Goal: Find specific page/section: Find specific page/section

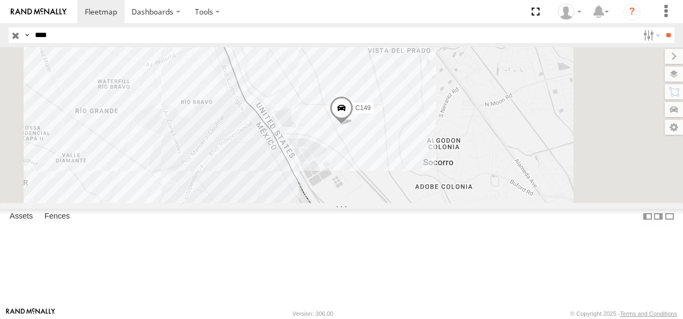
click at [16, 37] on input "button" at bounding box center [16, 35] width 14 height 16
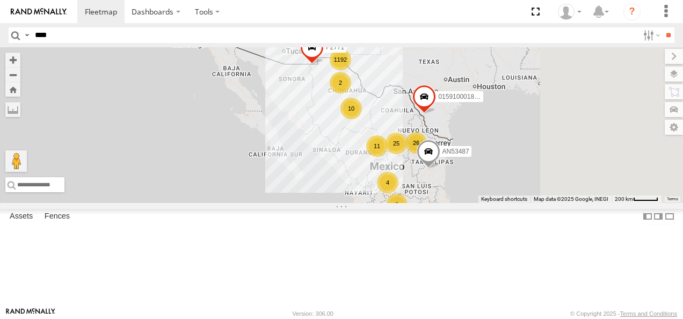
drag, startPoint x: 480, startPoint y: 163, endPoint x: 446, endPoint y: 191, distance: 43.9
click at [449, 194] on div "1192 25 8 11 5 2 AN53487 10 26 2 4 015910001935363 015910001811580 F2771" at bounding box center [341, 125] width 683 height 156
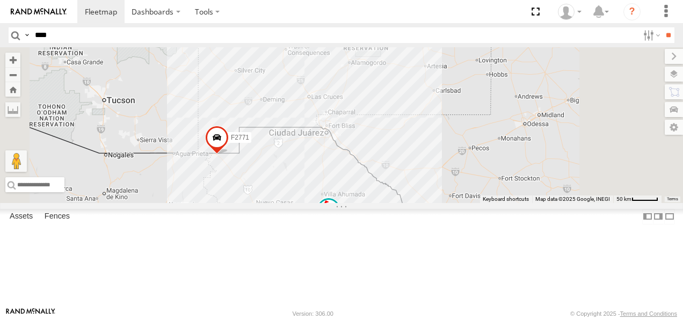
drag, startPoint x: 464, startPoint y: 140, endPoint x: 458, endPoint y: 277, distance: 137.0
click at [340, 227] on span at bounding box center [329, 212] width 24 height 29
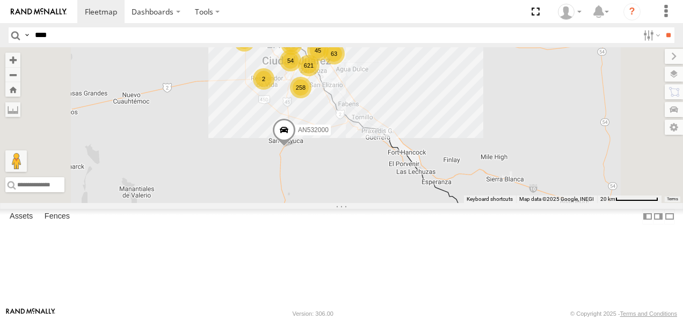
click at [483, 203] on div "AN53487 015910001935363 015910001811580 F2771 AN531619 015910001845018 AN538662…" at bounding box center [341, 125] width 683 height 156
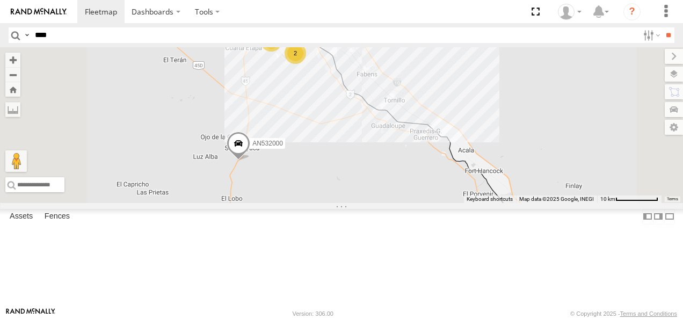
drag, startPoint x: 461, startPoint y: 171, endPoint x: 495, endPoint y: 260, distance: 95.3
click at [495, 203] on div "AN53487 015910001935363 015910001811580 F2771 AN531619 015910001845018 AN538662…" at bounding box center [341, 125] width 683 height 156
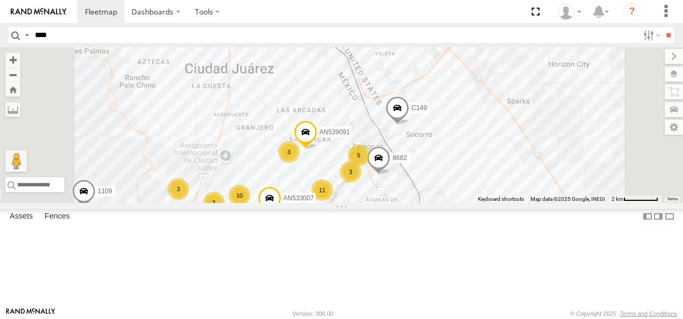
drag, startPoint x: 469, startPoint y: 139, endPoint x: 519, endPoint y: 311, distance: 179.9
click at [519, 312] on body "Dashboards ?" at bounding box center [341, 159] width 683 height 319
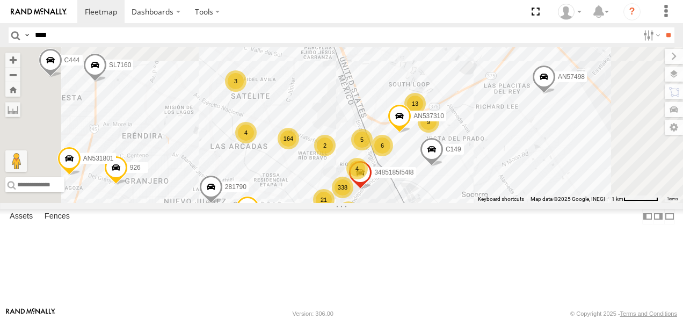
drag, startPoint x: 470, startPoint y: 158, endPoint x: 513, endPoint y: 261, distance: 111.5
click at [513, 203] on div "AN53487 015910001935363 015910001811580 F2771 AN531619 015910001845018 AN538662…" at bounding box center [341, 125] width 683 height 156
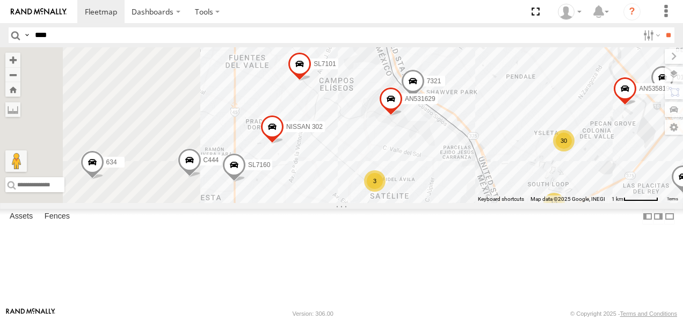
drag, startPoint x: 474, startPoint y: 108, endPoint x: 600, endPoint y: 214, distance: 165.0
click at [613, 203] on div "AN53487 015910001935363 015910001811580 F2771 AN531619 015910001845018 AN538662…" at bounding box center [341, 125] width 683 height 156
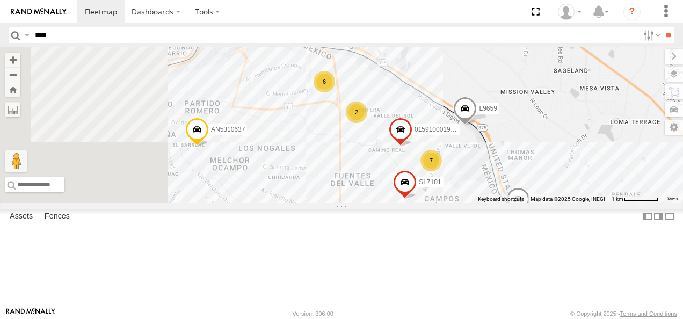
drag, startPoint x: 541, startPoint y: 153, endPoint x: 606, endPoint y: 246, distance: 113.5
click at [606, 203] on div "AN53487 015910001935363 015910001811580 F2771 AN531619 015910001845018 AN538662…" at bounding box center [341, 125] width 683 height 156
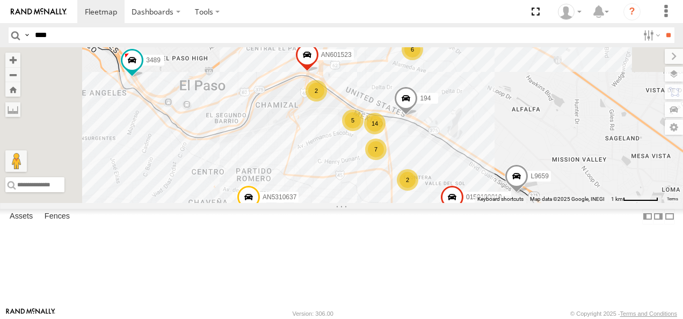
drag, startPoint x: 549, startPoint y: 173, endPoint x: 580, endPoint y: 219, distance: 55.7
click at [580, 203] on div "AN53487 015910001935363 015910001811580 F2771 AN531619 015910001845018 AN538662…" at bounding box center [341, 125] width 683 height 156
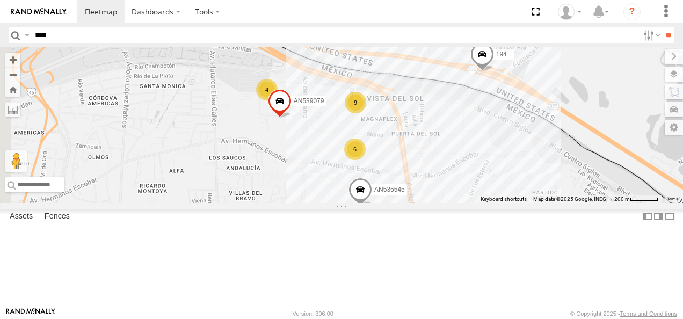
drag, startPoint x: 458, startPoint y: 170, endPoint x: 486, endPoint y: 188, distance: 33.1
click at [486, 188] on div "AN53487 015910001935363 015910001811580 F2771 AN531619 015910001845018 AN538662…" at bounding box center [341, 125] width 683 height 156
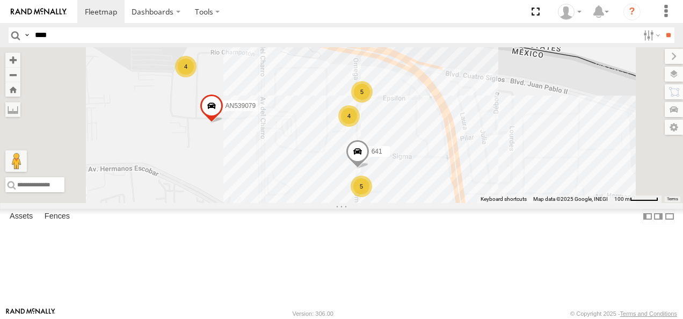
drag, startPoint x: 515, startPoint y: 172, endPoint x: 475, endPoint y: 176, distance: 41.0
click at [360, 127] on div "4" at bounding box center [348, 115] width 21 height 21
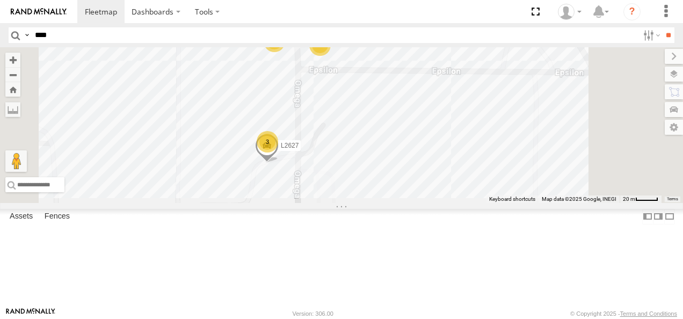
drag, startPoint x: 482, startPoint y: 156, endPoint x: 475, endPoint y: 196, distance: 40.2
click at [478, 194] on div "AN53487 015910001935363 015910001811580 F2771 AN531619 015910001845018 AN538662…" at bounding box center [341, 125] width 683 height 156
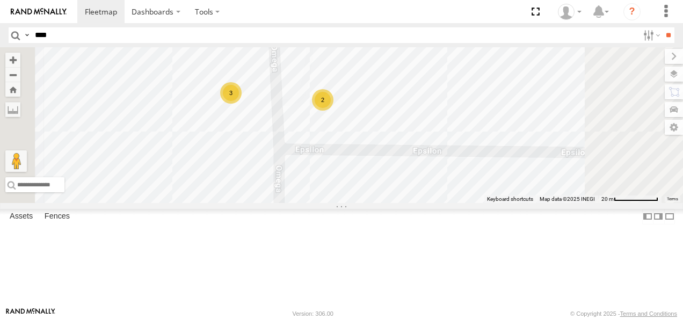
drag, startPoint x: 419, startPoint y: 176, endPoint x: 435, endPoint y: 215, distance: 41.9
click at [434, 203] on div "AN53487 015910001935363 015910001811580 F2771 AN531619 015910001845018 AN538662…" at bounding box center [341, 125] width 683 height 156
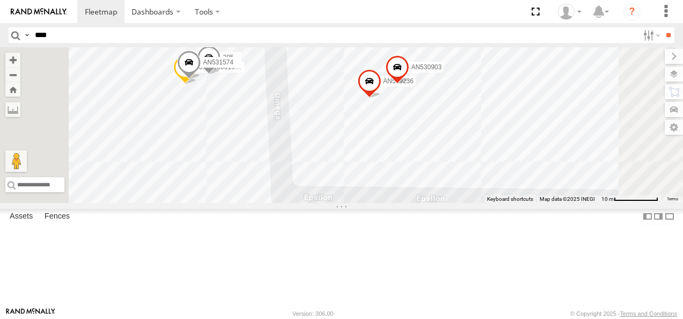
drag, startPoint x: 417, startPoint y: 165, endPoint x: 420, endPoint y: 197, distance: 32.4
click at [420, 197] on div "AN53487 015910001935363 015910001811580 F2771 AN531619 015910001845018 AN538662…" at bounding box center [341, 125] width 683 height 156
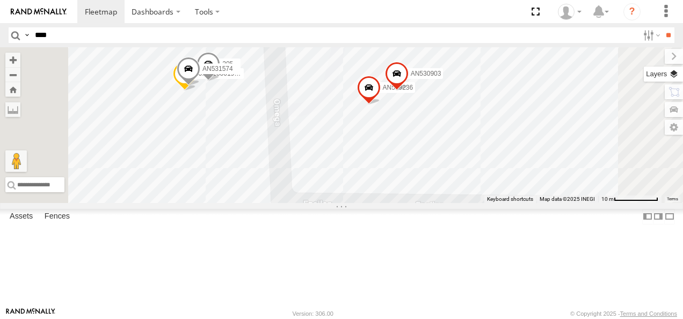
click at [678, 69] on label at bounding box center [663, 74] width 39 height 15
click at [647, 58] on label at bounding box center [665, 56] width 36 height 15
click at [675, 69] on label at bounding box center [663, 74] width 39 height 15
click at [0, 0] on span "Basemaps" at bounding box center [0, 0] width 0 height 0
click at [0, 0] on span "Satellite" at bounding box center [0, 0] width 0 height 0
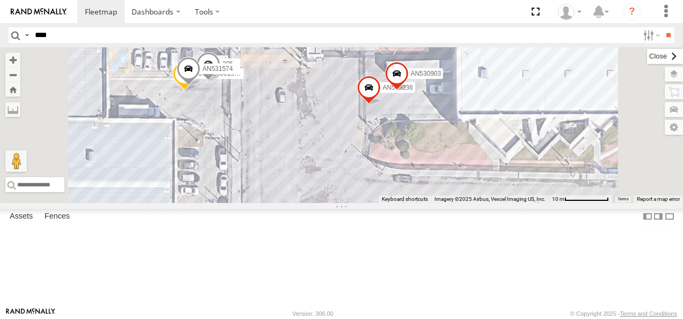
click at [647, 57] on label at bounding box center [665, 56] width 36 height 15
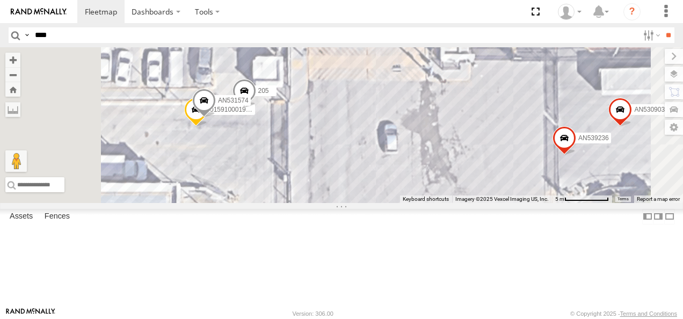
drag, startPoint x: 410, startPoint y: 147, endPoint x: 491, endPoint y: 223, distance: 111.6
click at [491, 203] on div "AN53487 015910001935363 015910001811580 F2771 AN531619 015910001845018 AN538662…" at bounding box center [341, 125] width 683 height 156
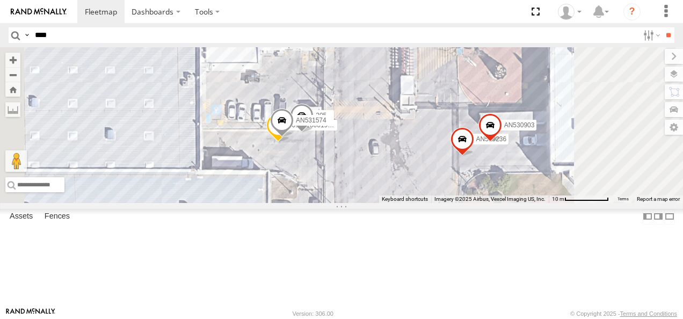
drag, startPoint x: 495, startPoint y: 168, endPoint x: 489, endPoint y: 101, distance: 66.3
click at [489, 103] on div "AN53487 015910001935363 015910001811580 F2771 AN531619 015910001845018 AN538662…" at bounding box center [341, 125] width 683 height 156
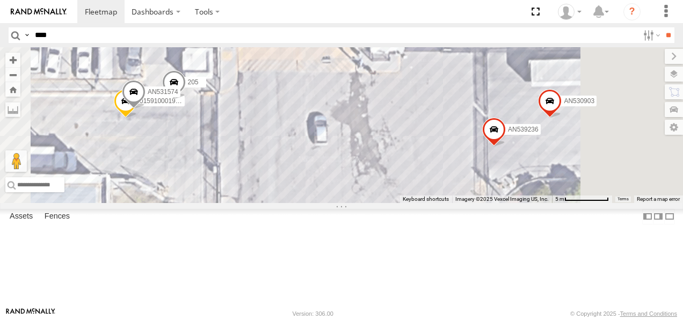
drag, startPoint x: 484, startPoint y: 195, endPoint x: 440, endPoint y: 162, distance: 55.6
click at [396, 132] on div "AN53487 015910001935363 015910001811580 F2771 AN531619 015910001845018 AN538662…" at bounding box center [341, 125] width 683 height 156
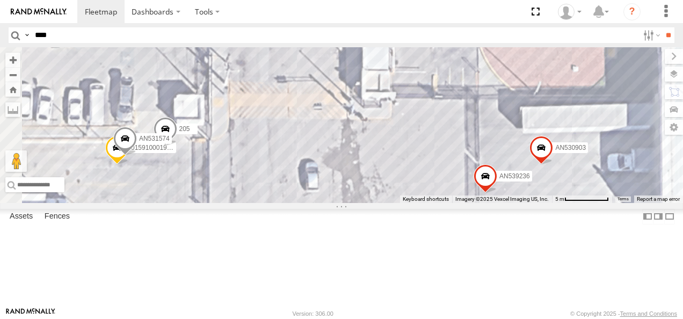
drag, startPoint x: 471, startPoint y: 178, endPoint x: 487, endPoint y: 261, distance: 84.8
click at [487, 203] on div "AN53487 015910001935363 015910001811580 F2771 AN531619 015910001845018 AN538662…" at bounding box center [341, 125] width 683 height 156
